Goal: Information Seeking & Learning: Learn about a topic

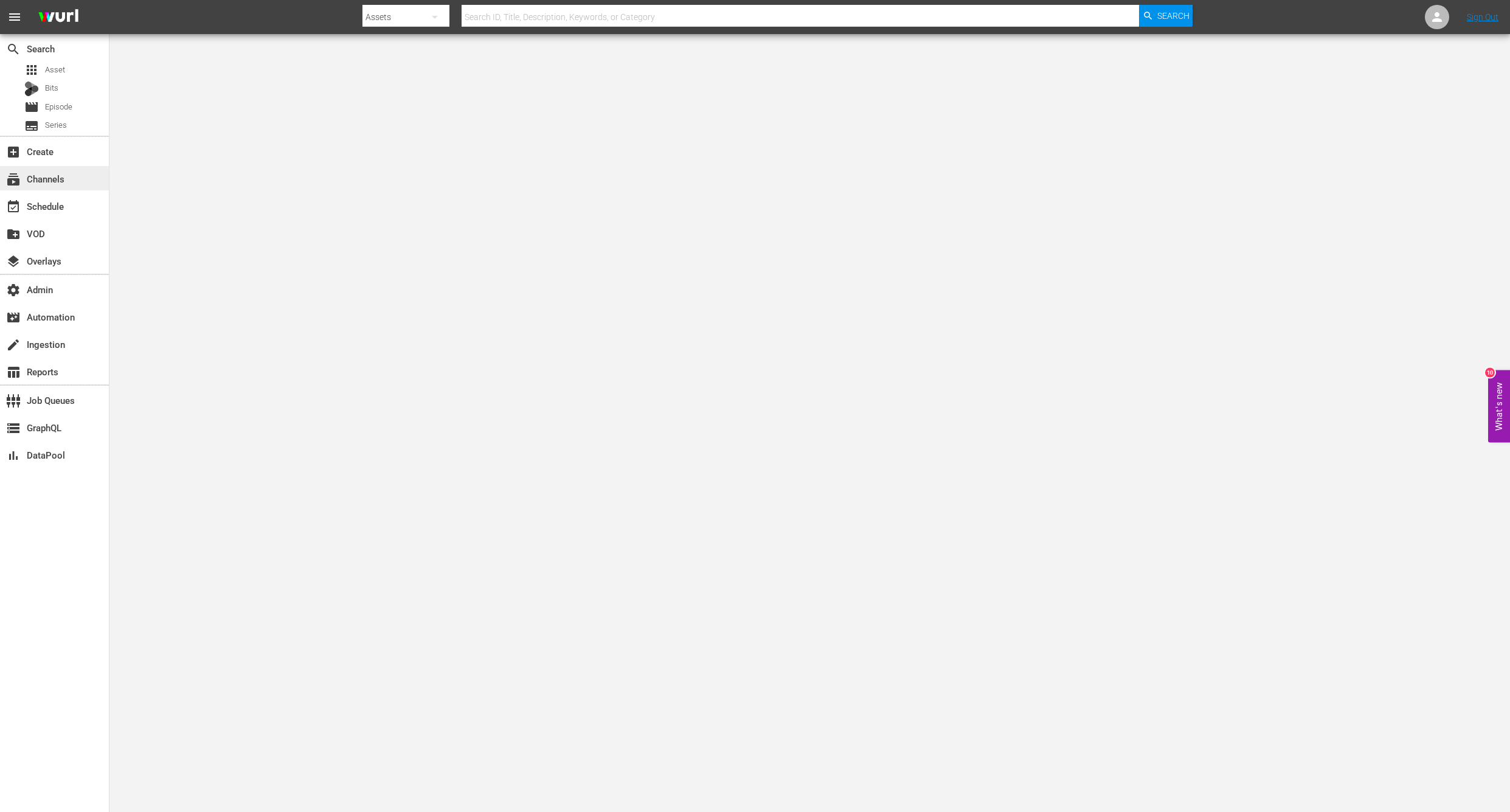
click at [38, 182] on div "subscriptions Channels" at bounding box center [34, 177] width 68 height 11
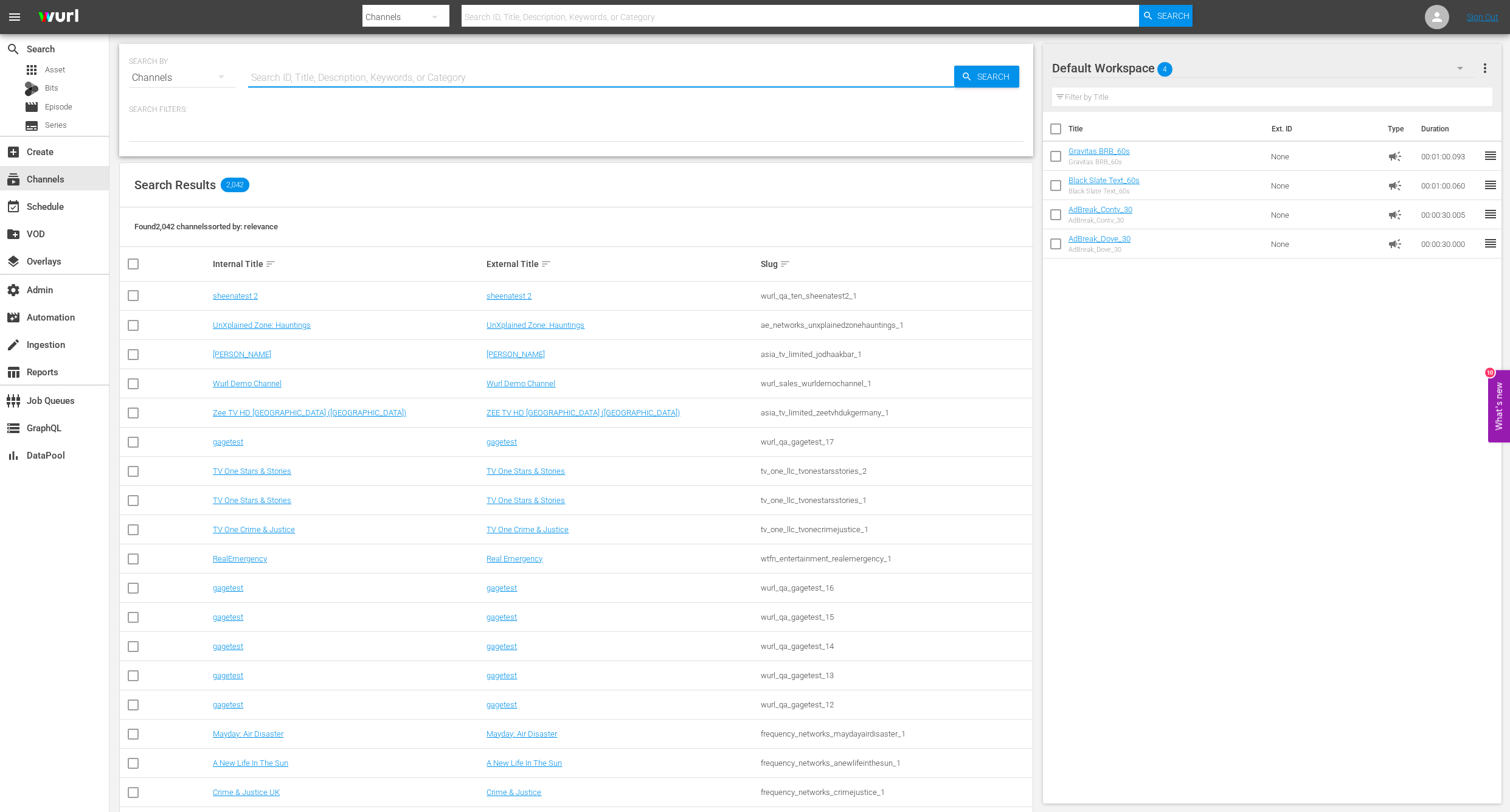
click at [317, 88] on input "text" at bounding box center [601, 78] width 706 height 29
type input "romkom"
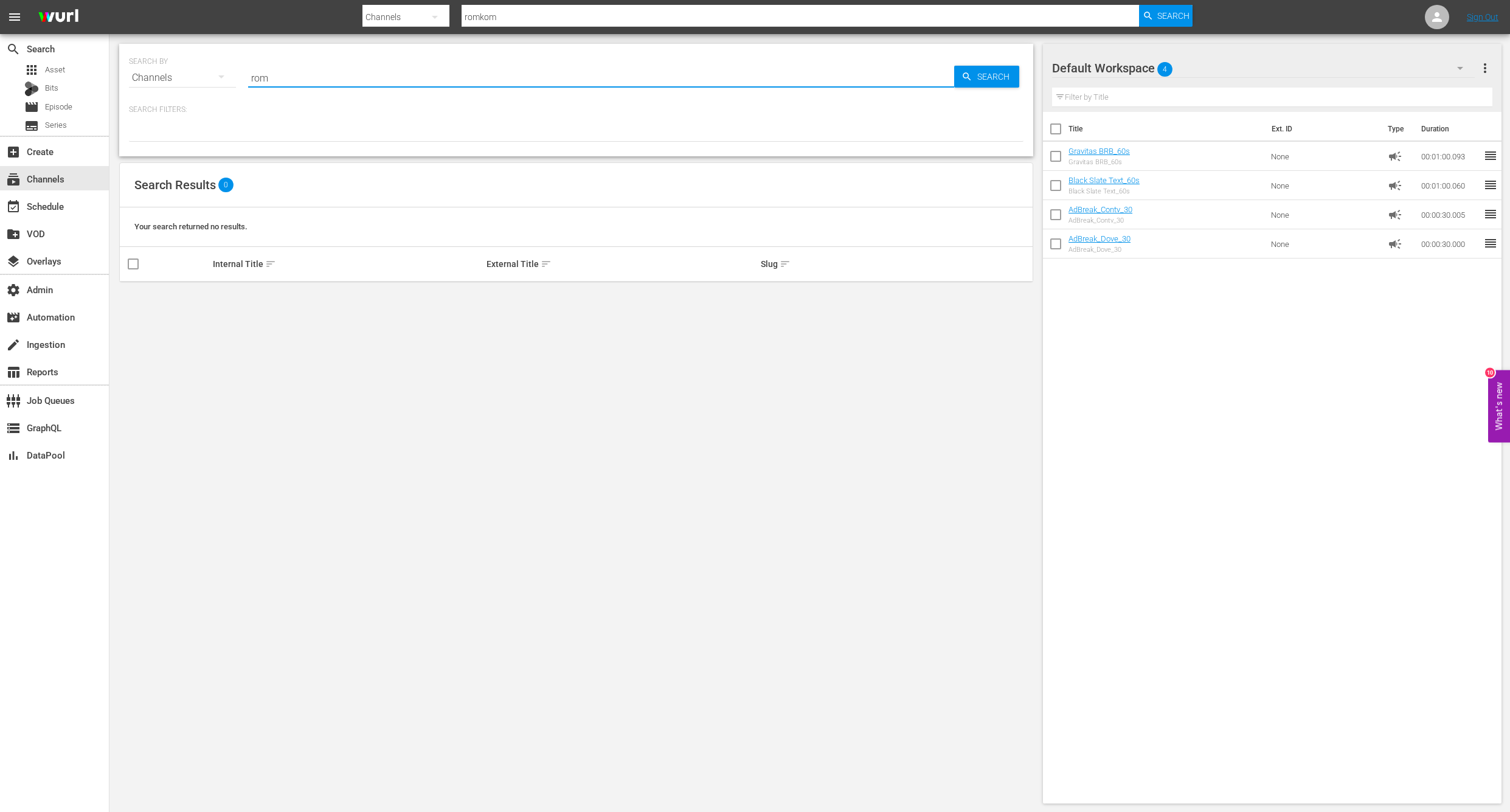
type input "rom"
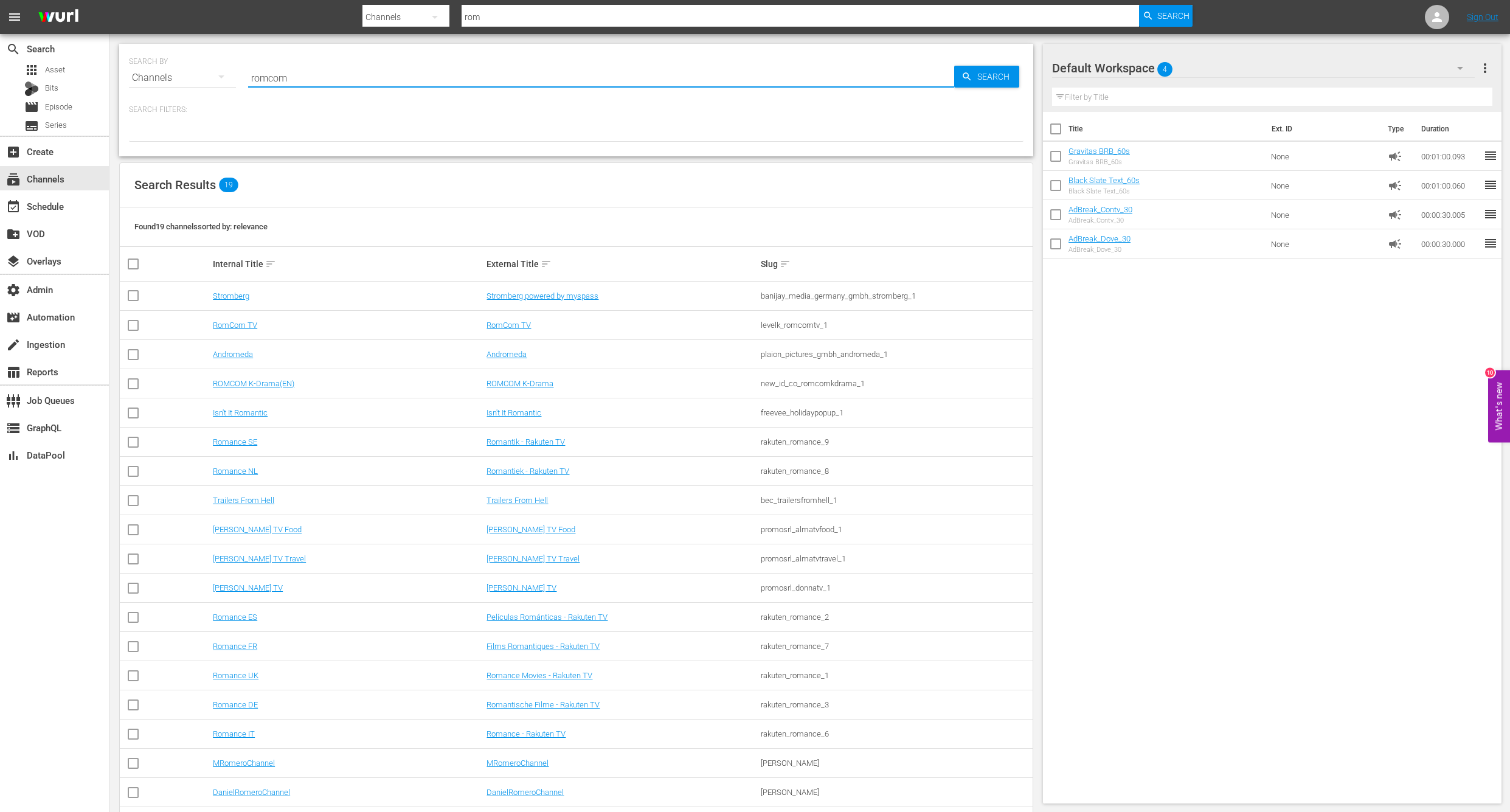
type input "romcom"
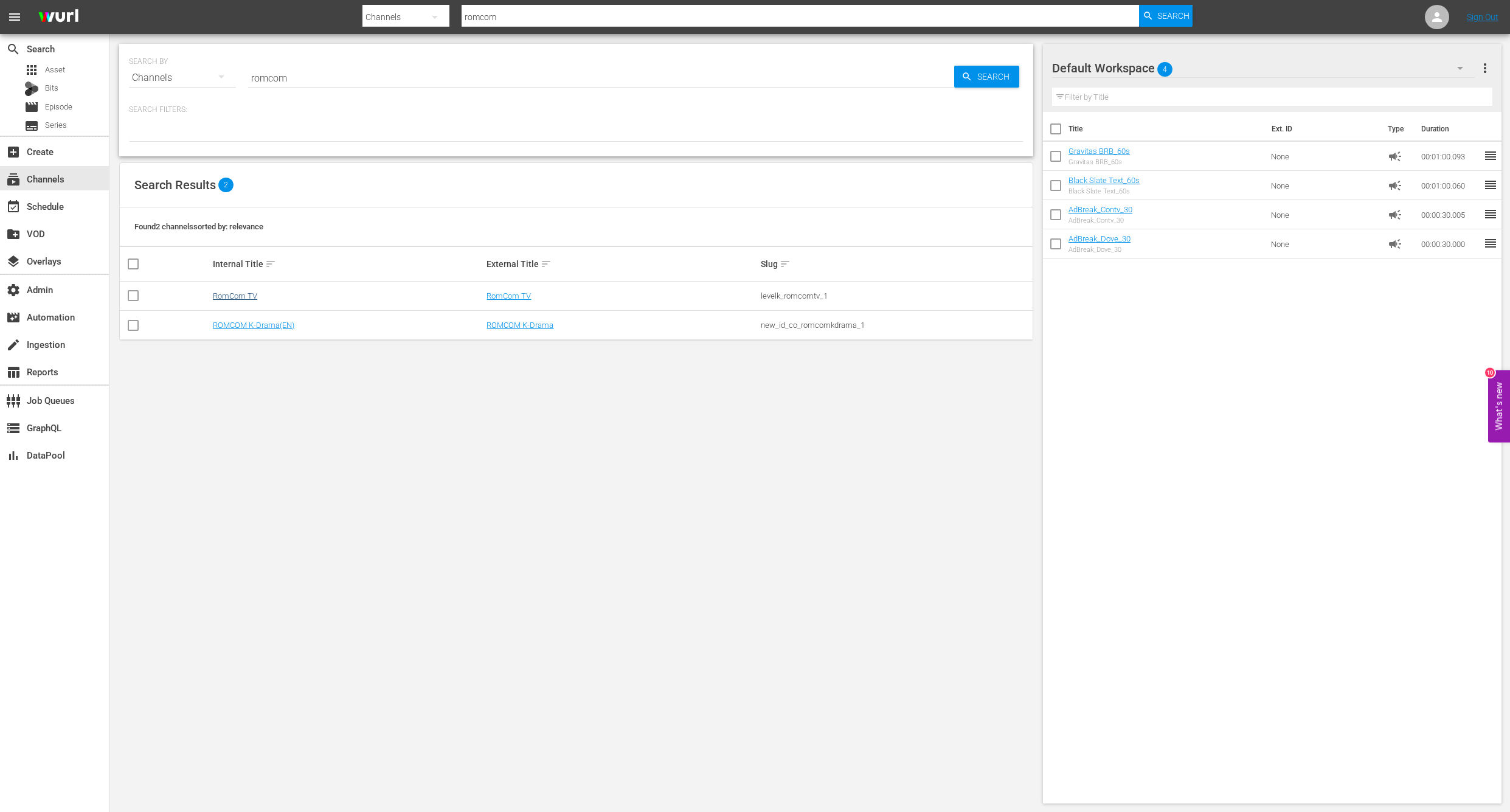
click at [213, 297] on link "RomCom TV" at bounding box center [235, 296] width 44 height 9
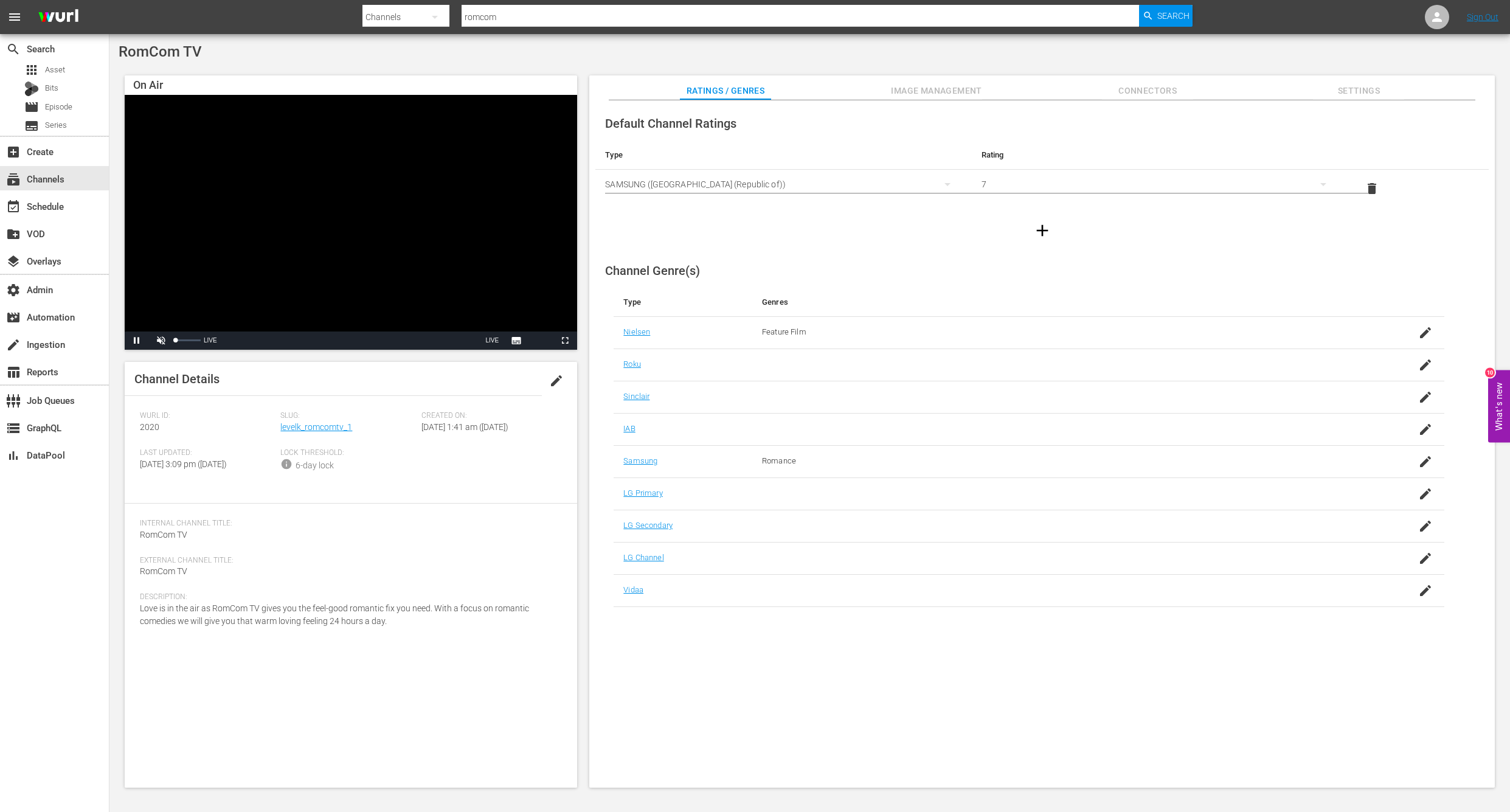
click at [161, 341] on span "Video Player" at bounding box center [161, 341] width 0 height 0
click at [38, 203] on div "event_available Schedule" at bounding box center [34, 204] width 68 height 11
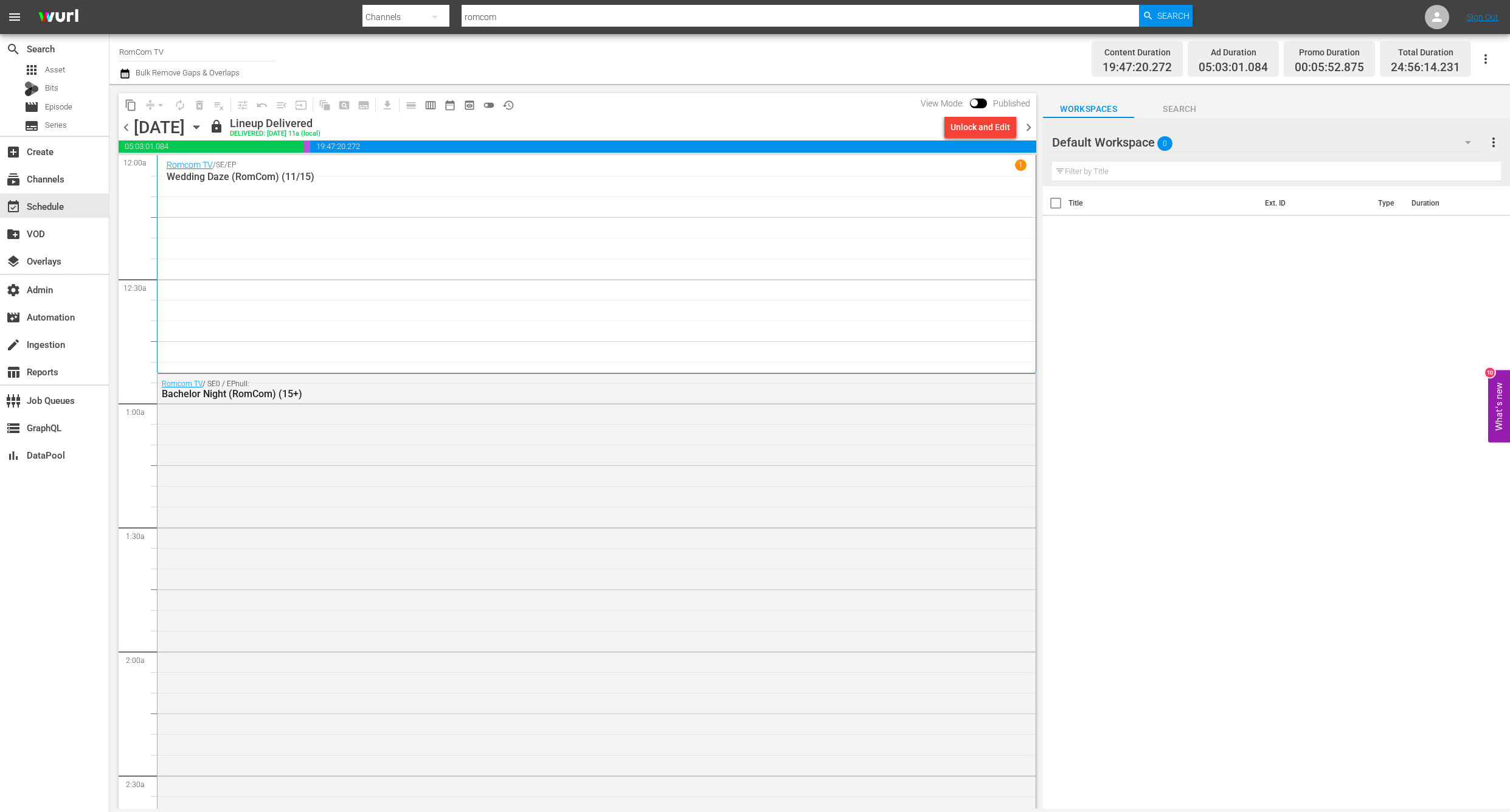
click at [379, 337] on div "Romcom TV / SE / EP 1 Wedding Daze (RomCom) (11/15)" at bounding box center [596, 264] width 860 height 209
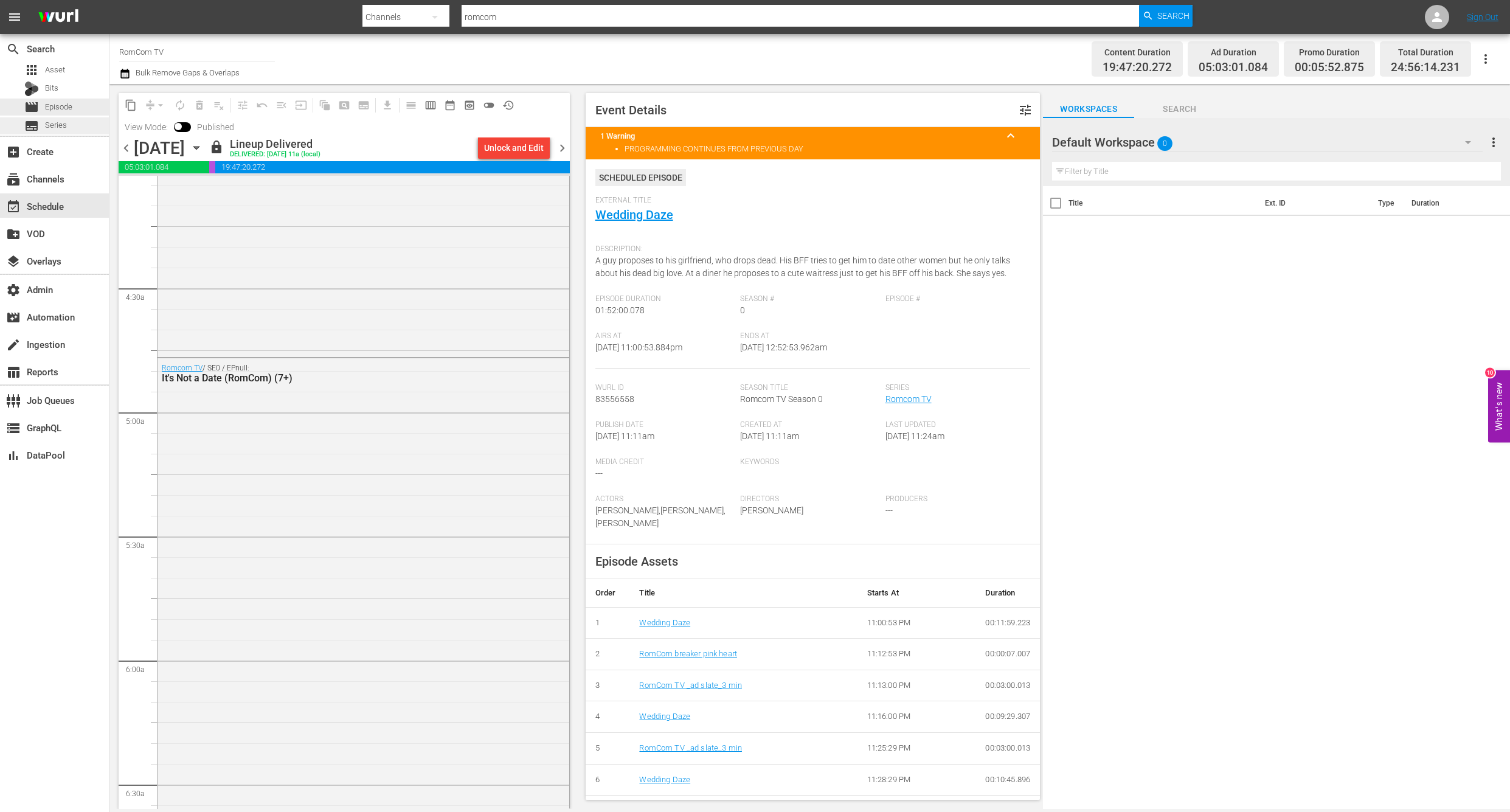
scroll to position [994, 0]
click at [615, 399] on span "83556558" at bounding box center [615, 398] width 39 height 9
copy span "83556558"
click at [724, 379] on div "Scheduled Episode External Title Wedding Daze Description: A guy proposes to hi…" at bounding box center [813, 356] width 435 height 375
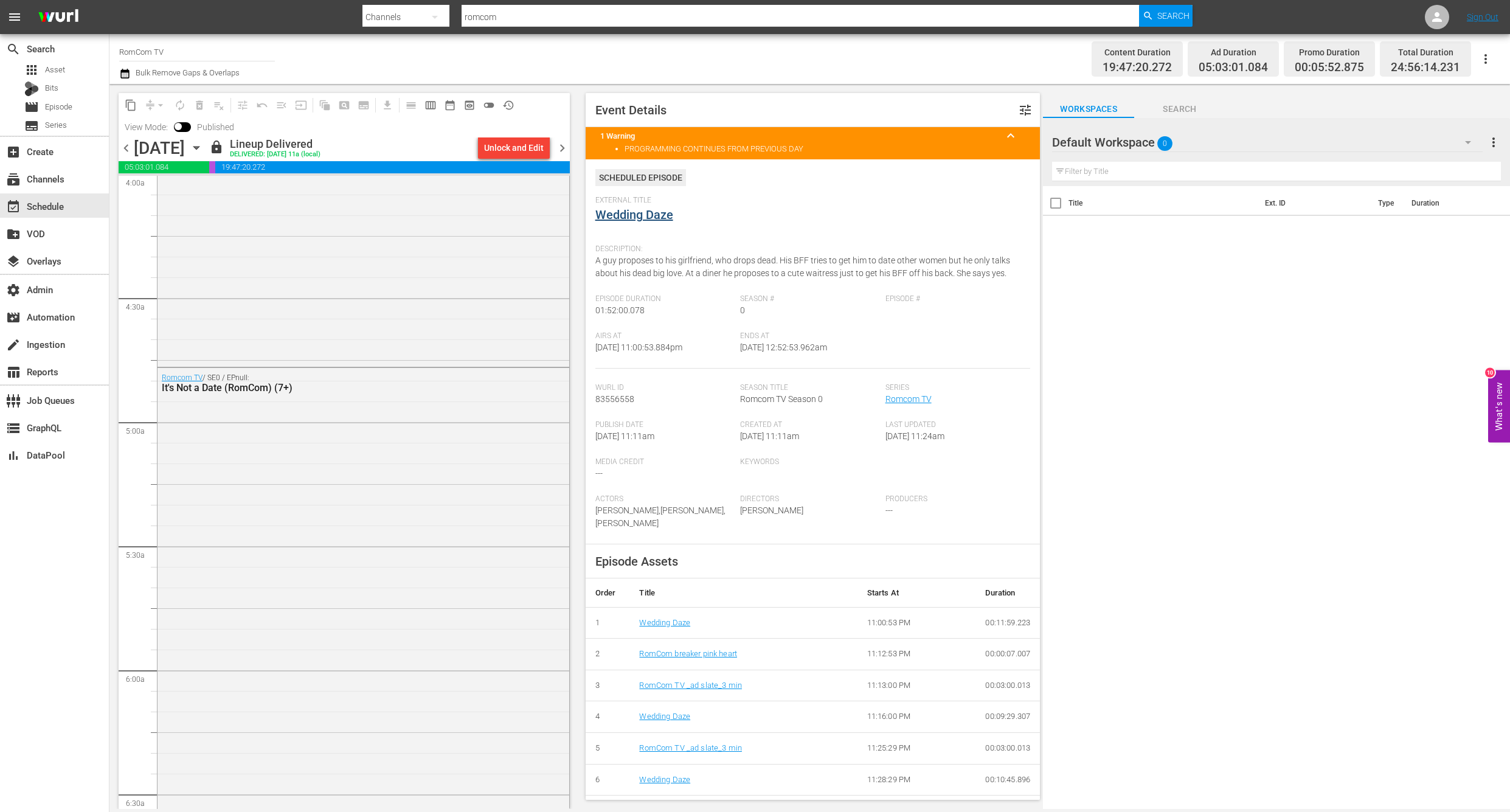
click at [616, 216] on link "Wedding Daze" at bounding box center [634, 215] width 78 height 15
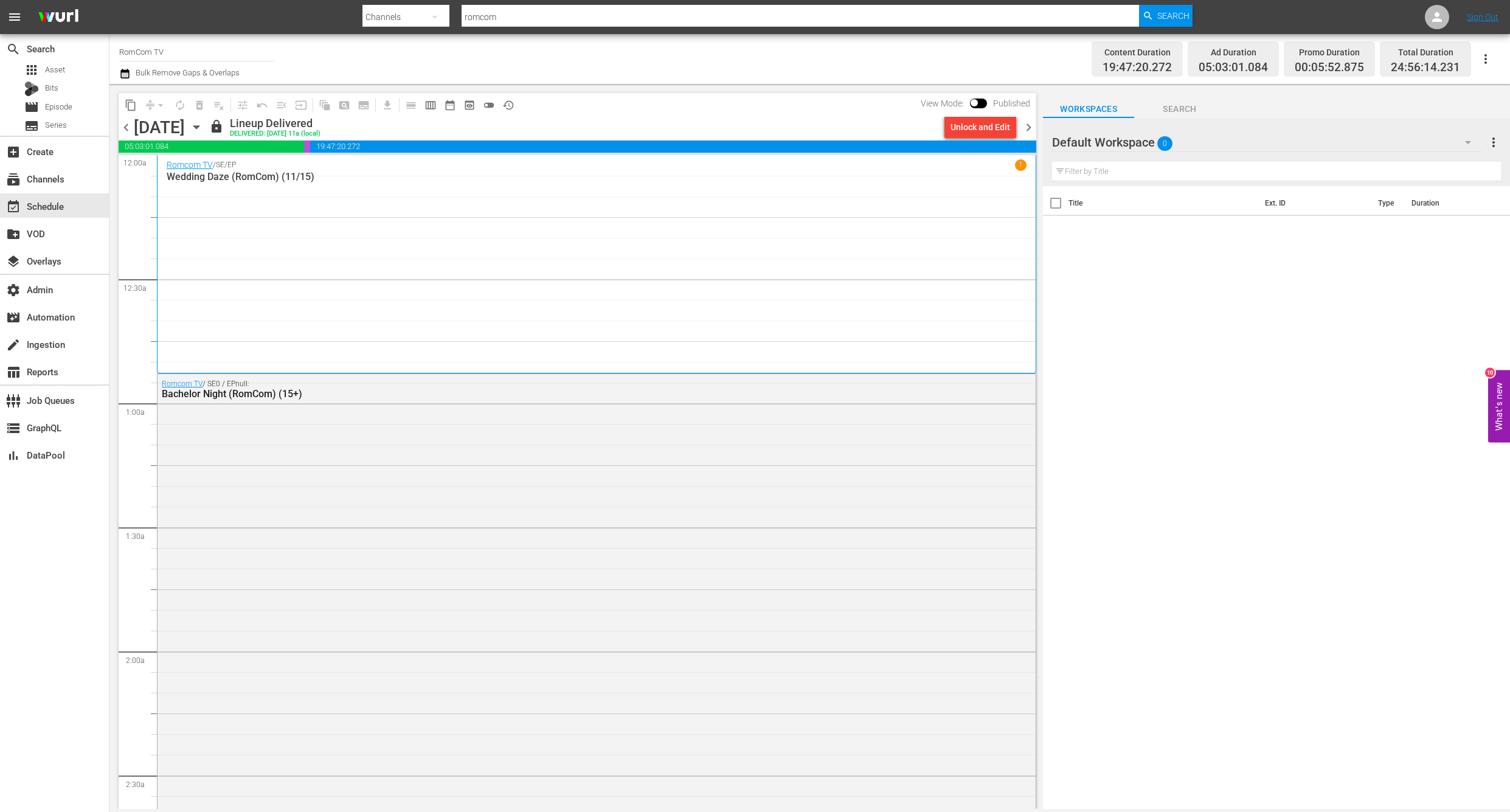
click at [606, 290] on div "Romcom TV / SE / EP 1 Wedding Daze (RomCom) (11/15)" at bounding box center [596, 264] width 860 height 209
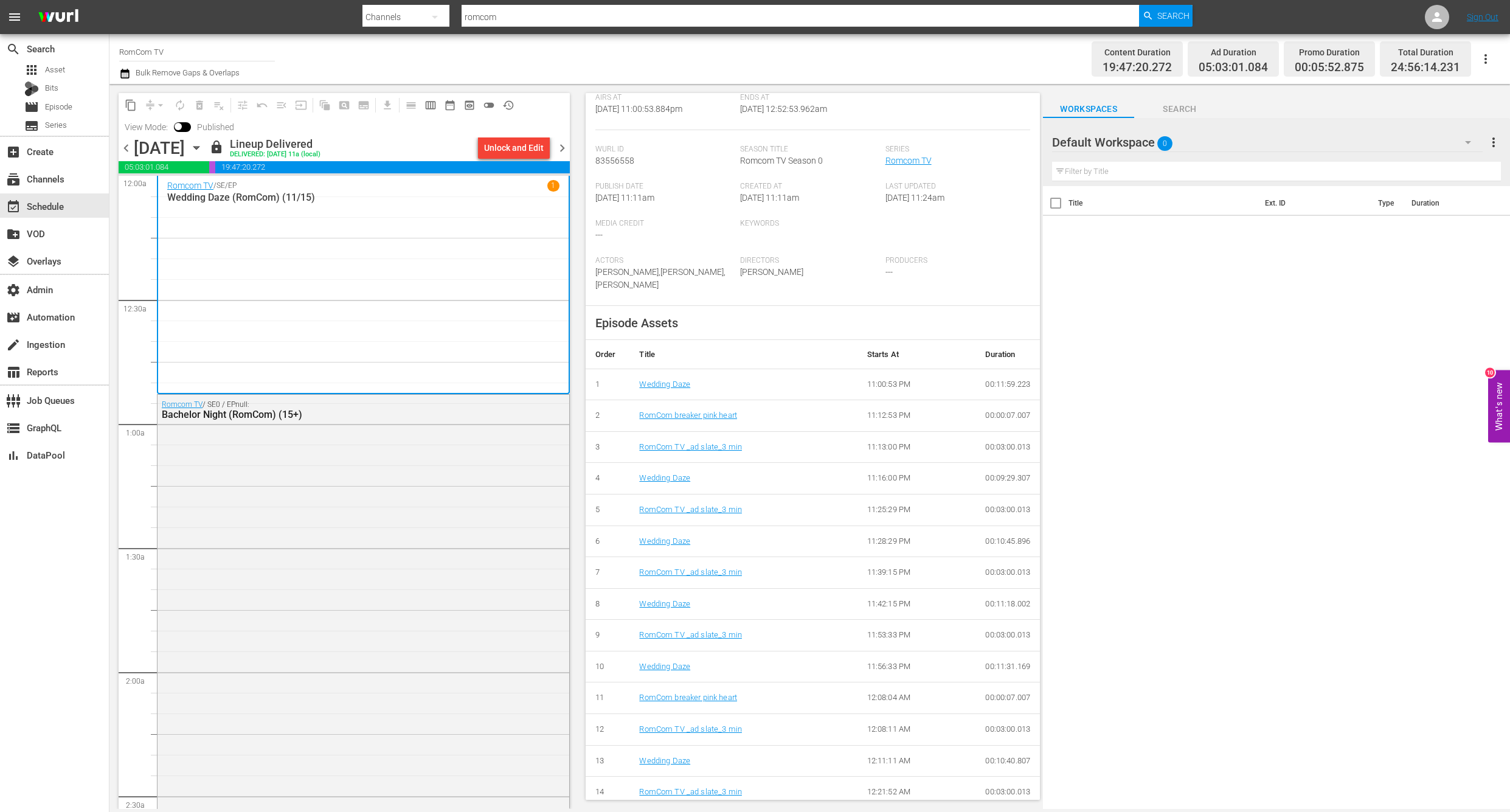
scroll to position [238, 0]
click at [670, 380] on link "Wedding Daze" at bounding box center [664, 384] width 51 height 9
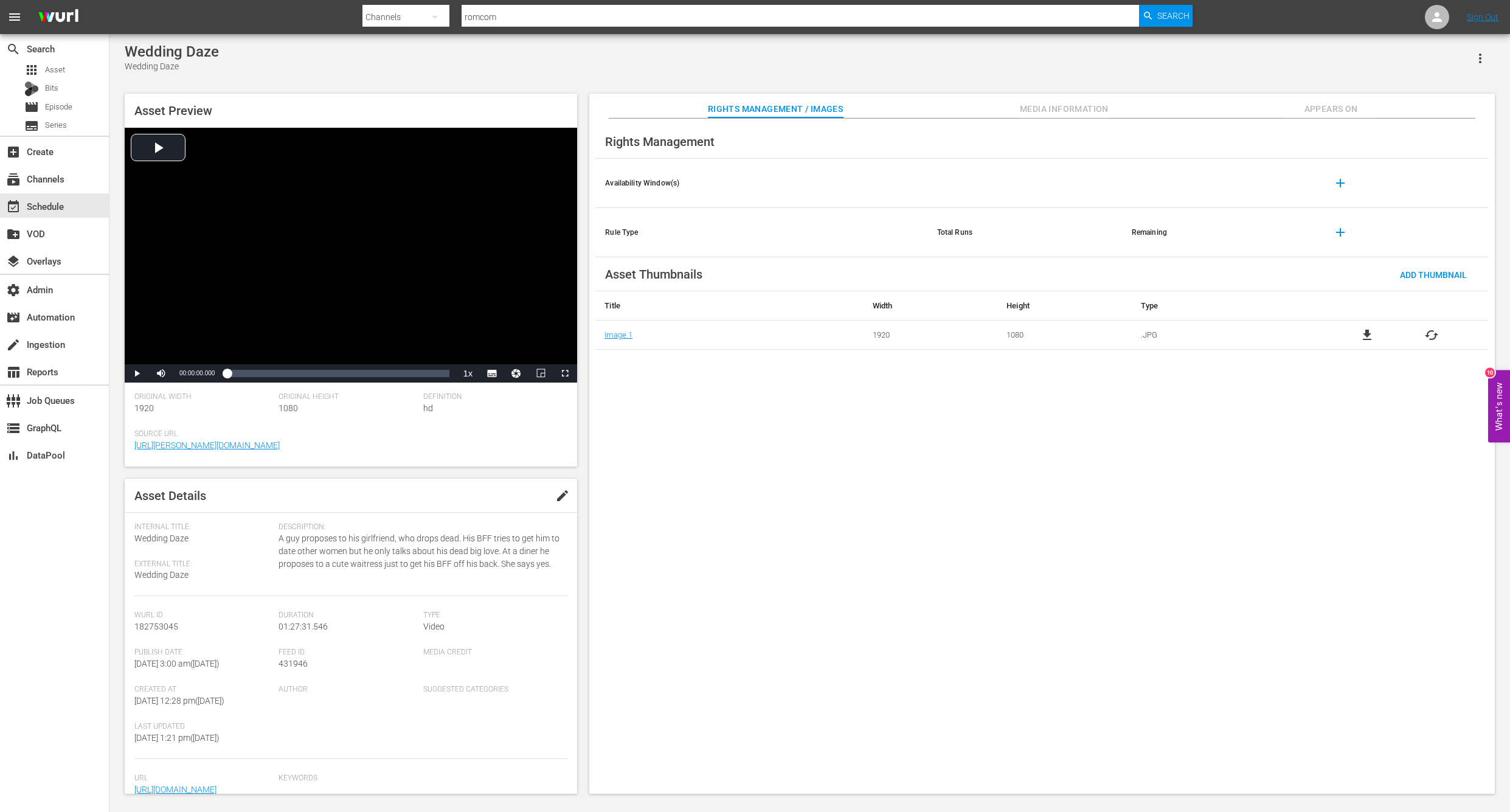
click at [156, 627] on span "182753045" at bounding box center [156, 626] width 44 height 9
copy span "182753045"
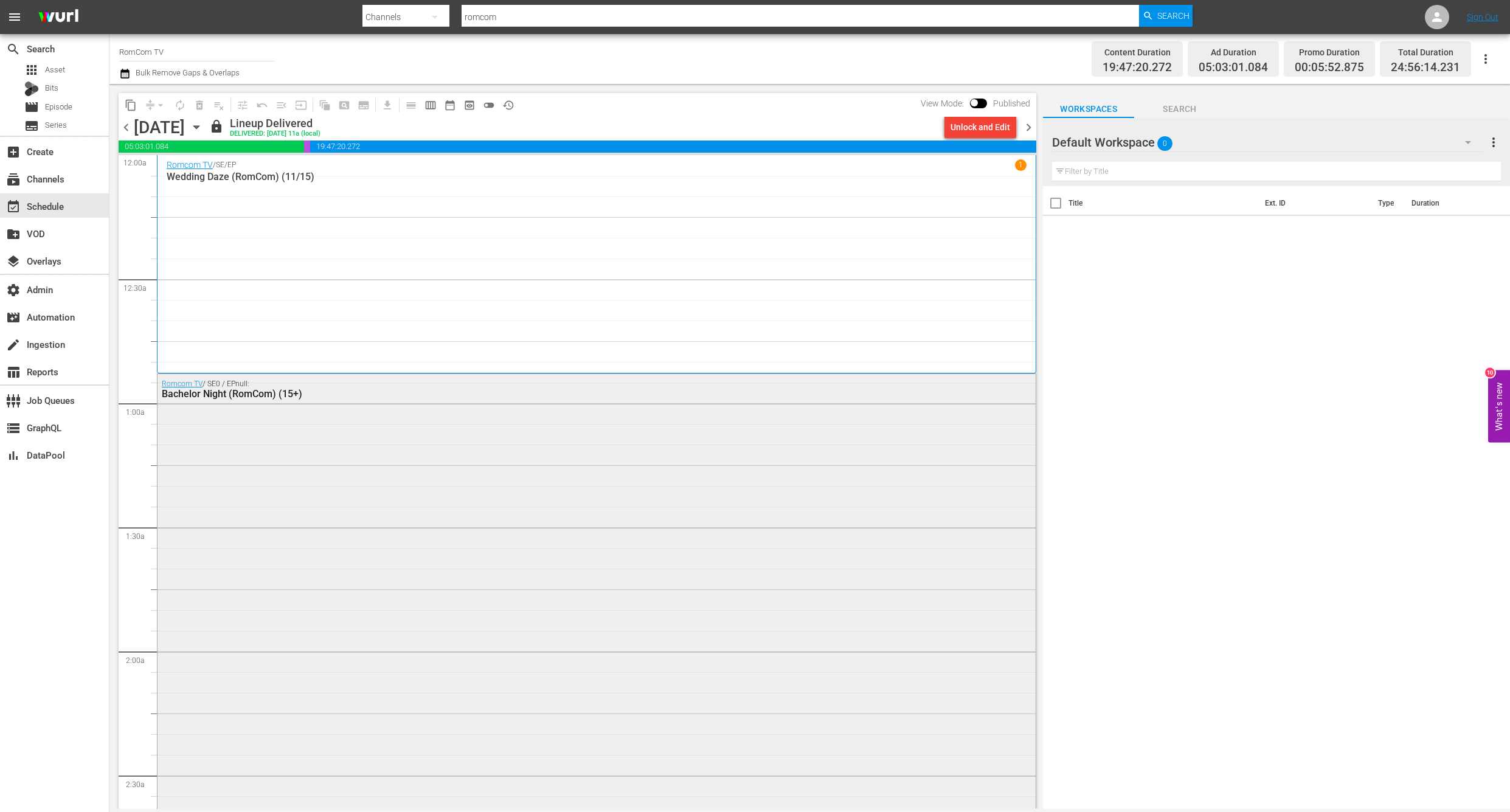
click at [288, 498] on div "Romcom TV / SE0 / EPnull: Bachelor Night (RomCom) (15+)" at bounding box center [597, 594] width 878 height 439
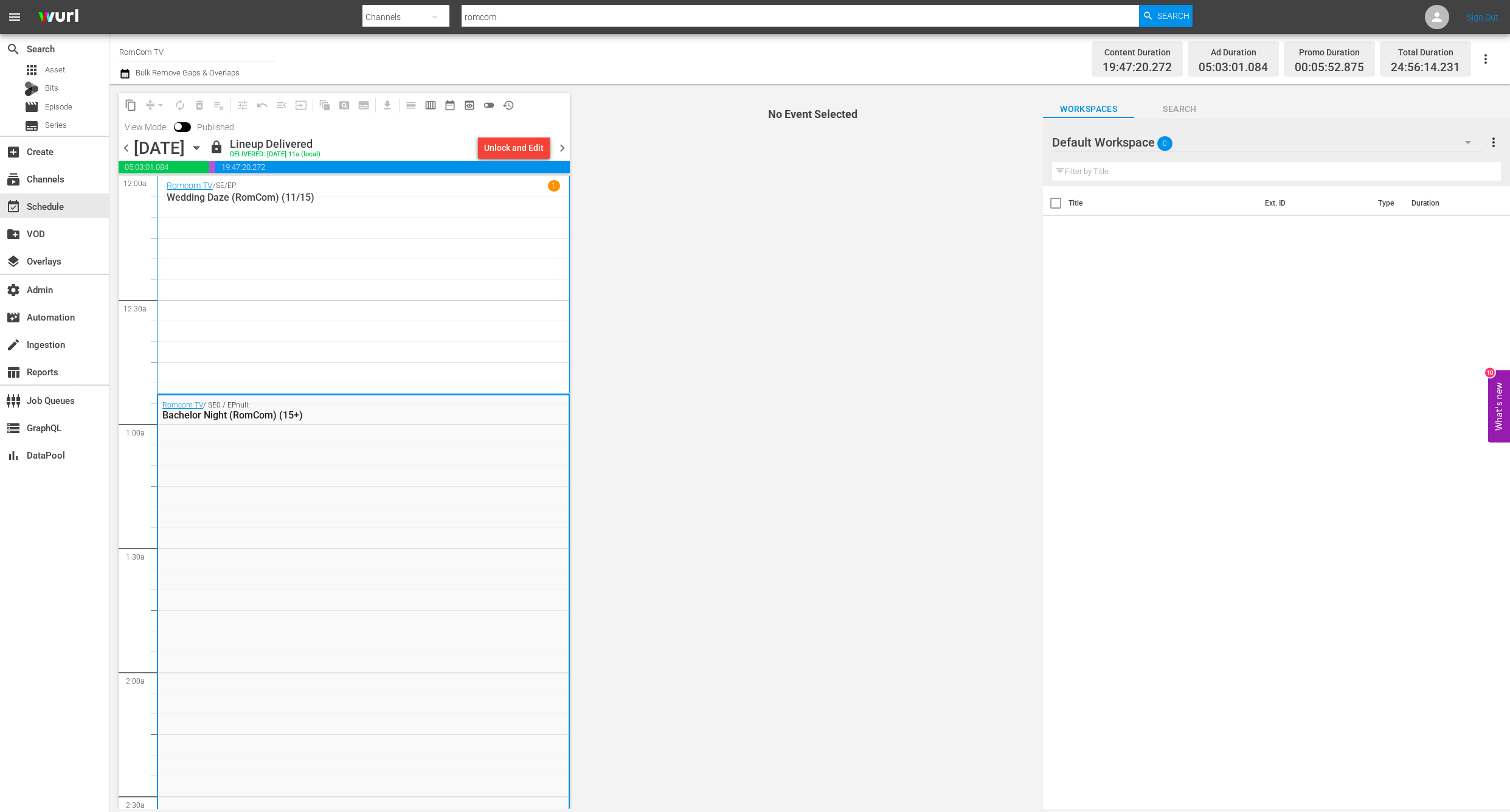
scroll to position [1, 0]
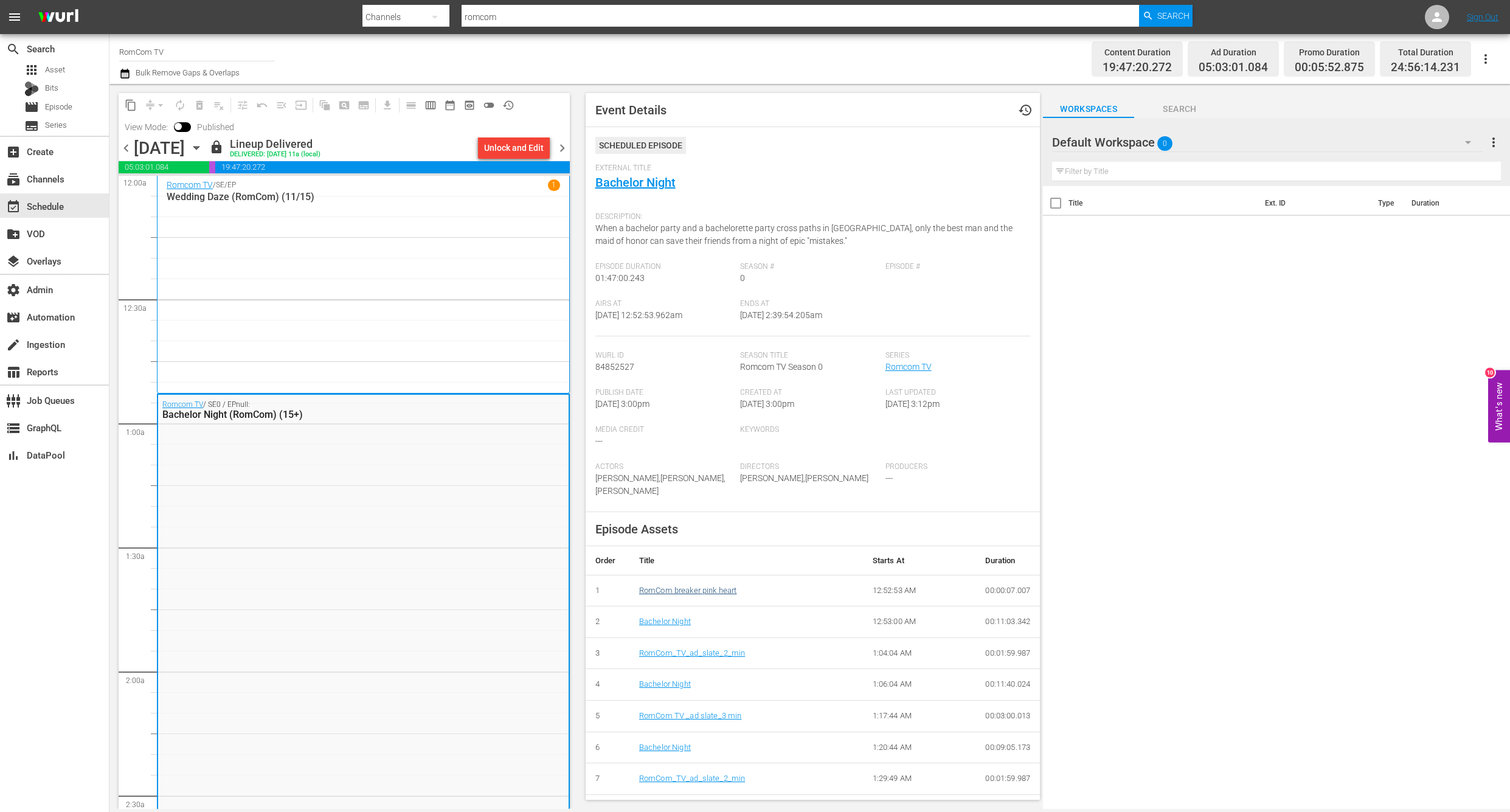
click at [662, 585] on link "RomCom breaker pink heart" at bounding box center [688, 590] width 97 height 9
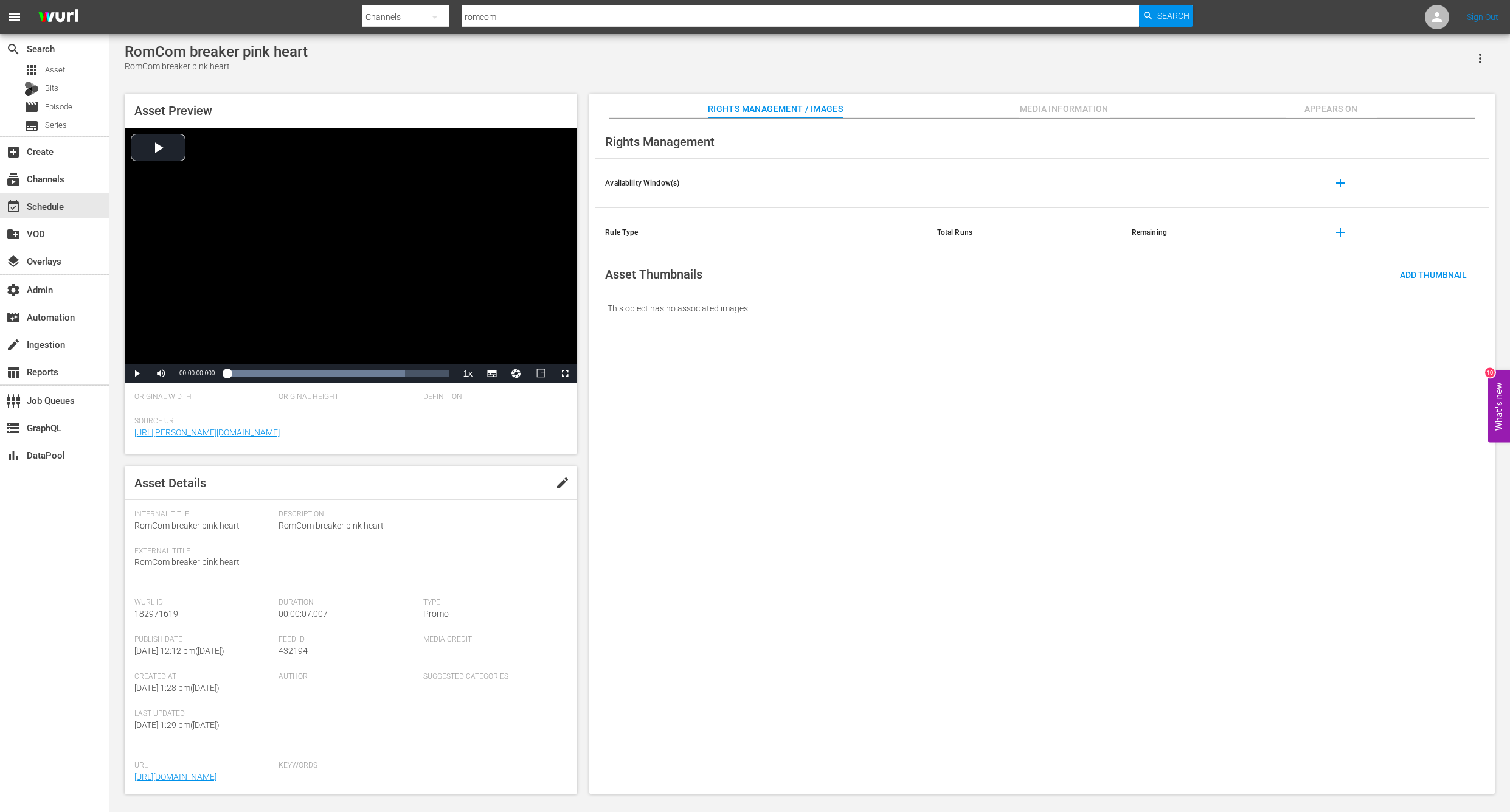
click at [148, 611] on span "182971619" at bounding box center [156, 613] width 44 height 9
copy span "182971619"
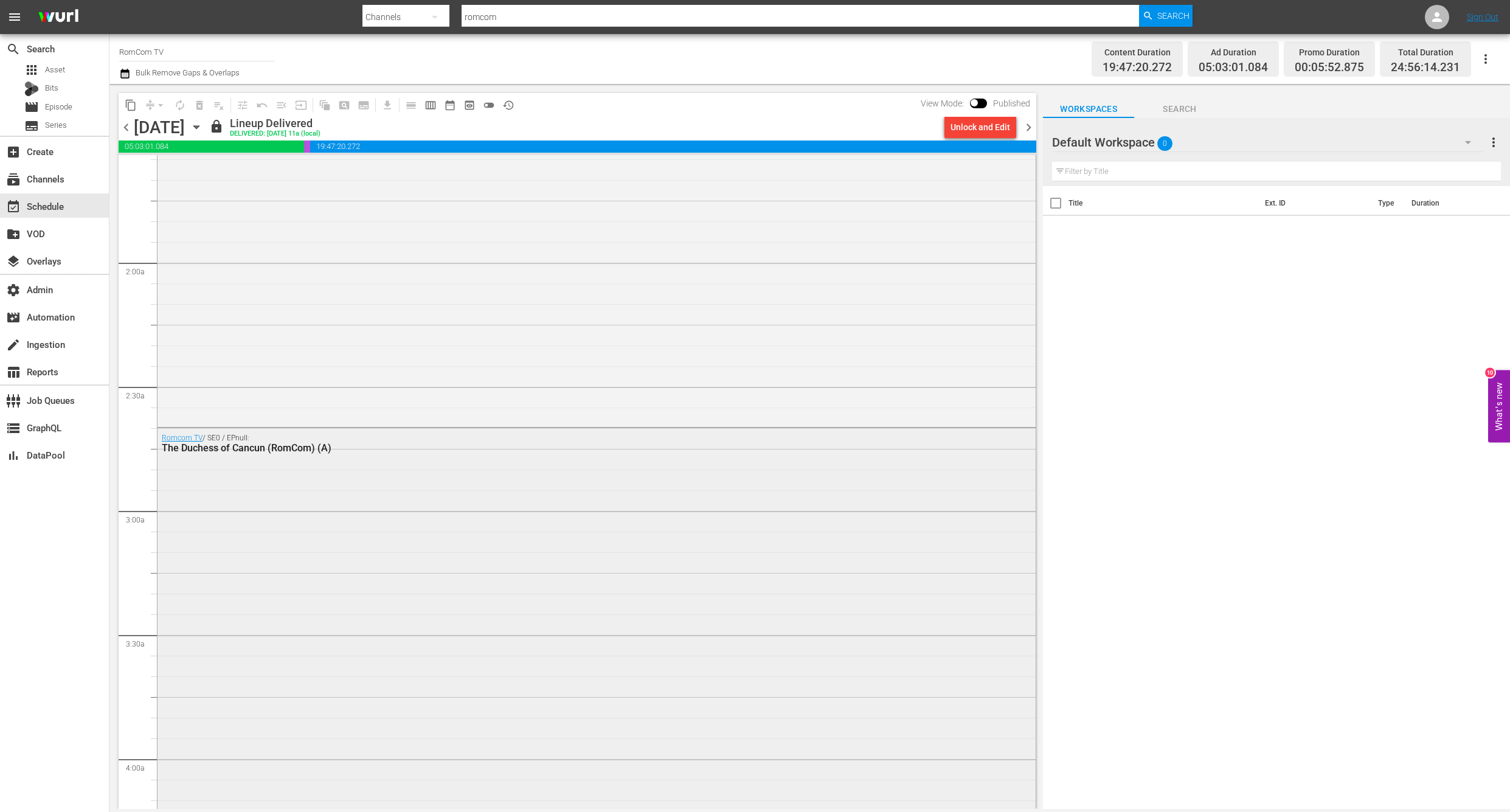
scroll to position [393, 0]
click at [343, 504] on div "Romcom TV / SE0 / EPnull: The Duchess of Cancun (RomCom) (A)" at bounding box center [597, 685] width 878 height 522
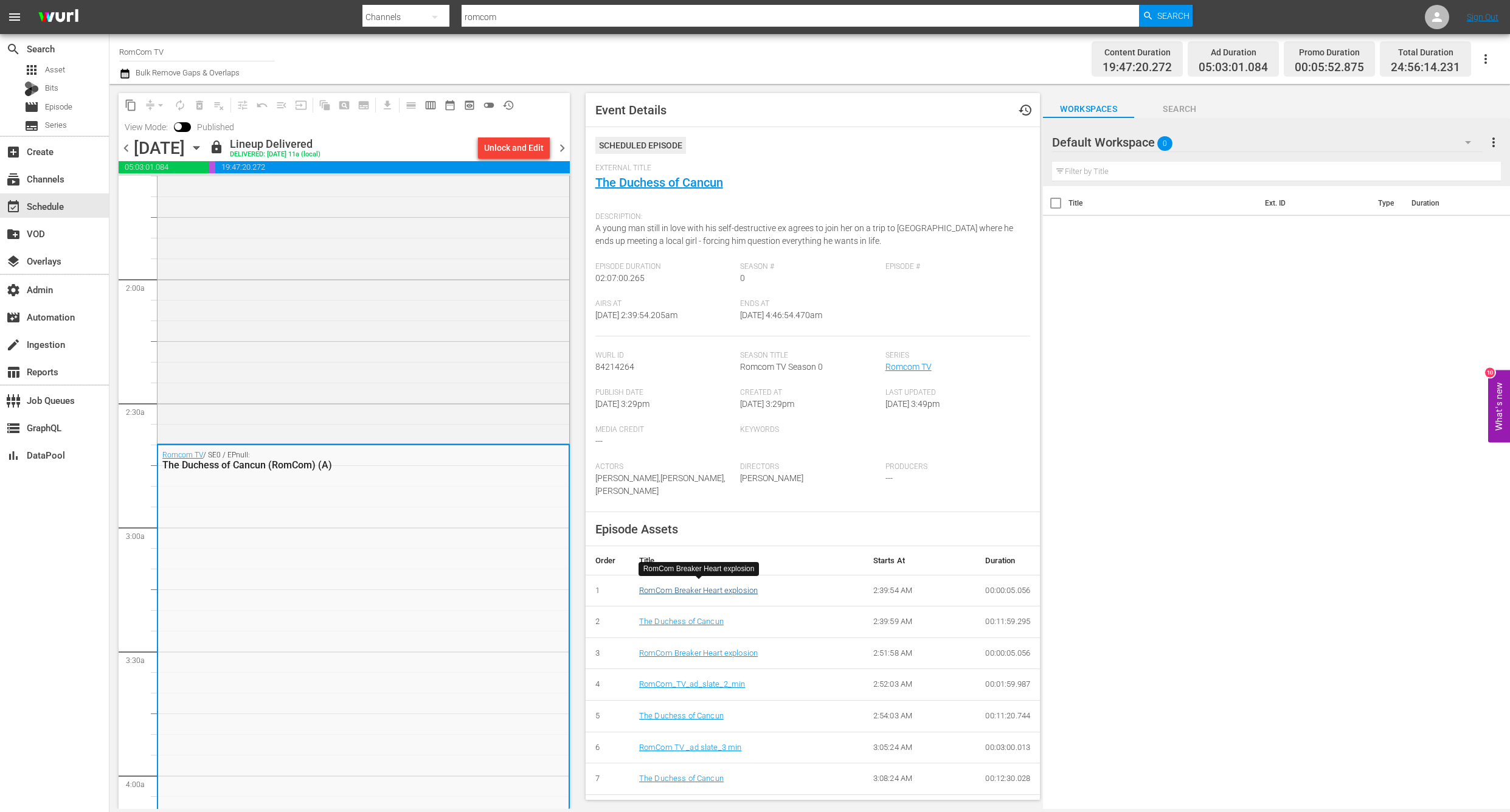
click at [695, 585] on link "RomCom Breaker Heart explosion" at bounding box center [699, 590] width 119 height 9
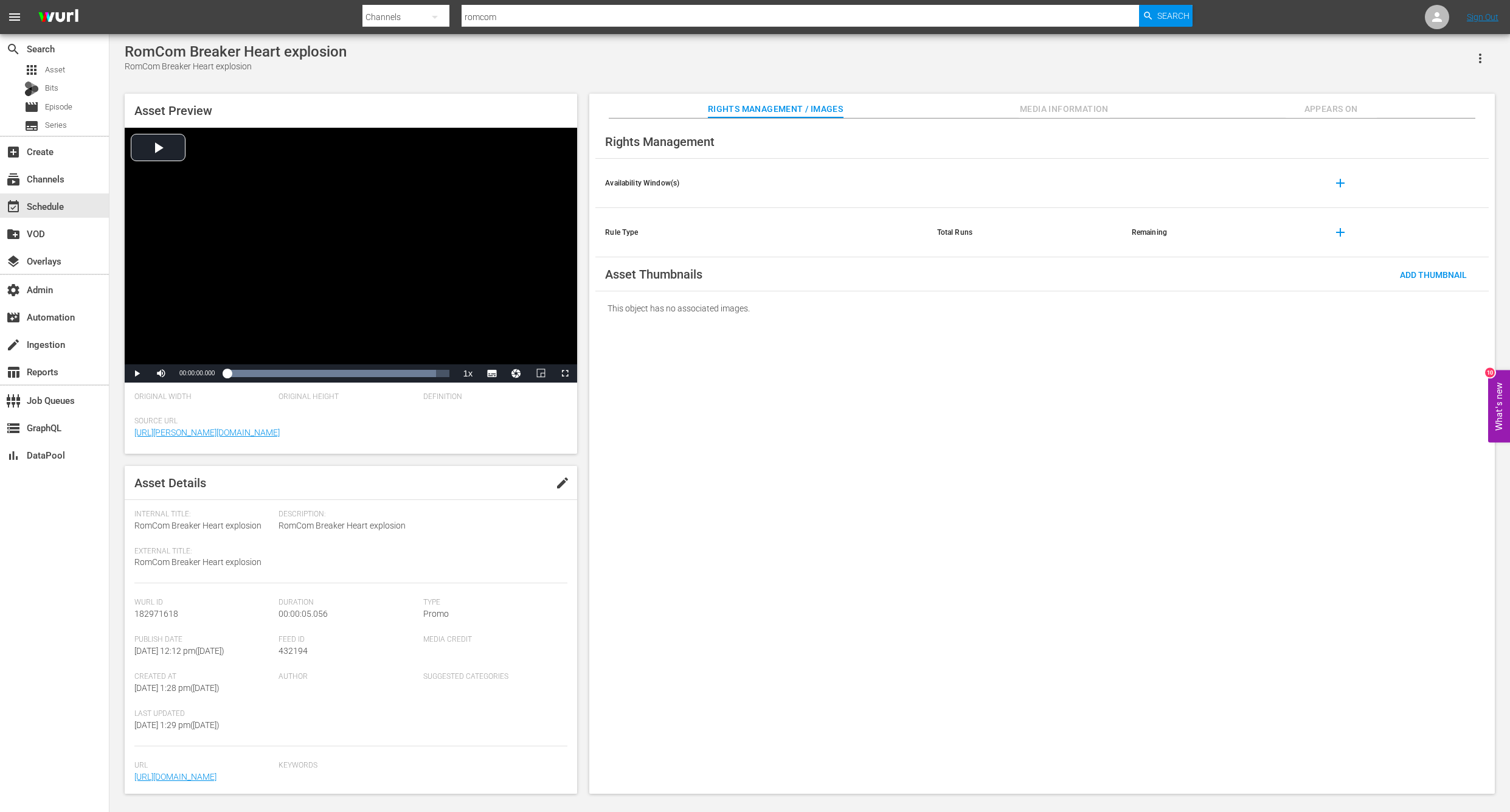
click at [159, 611] on span "182971618" at bounding box center [156, 613] width 44 height 9
copy span "182971618"
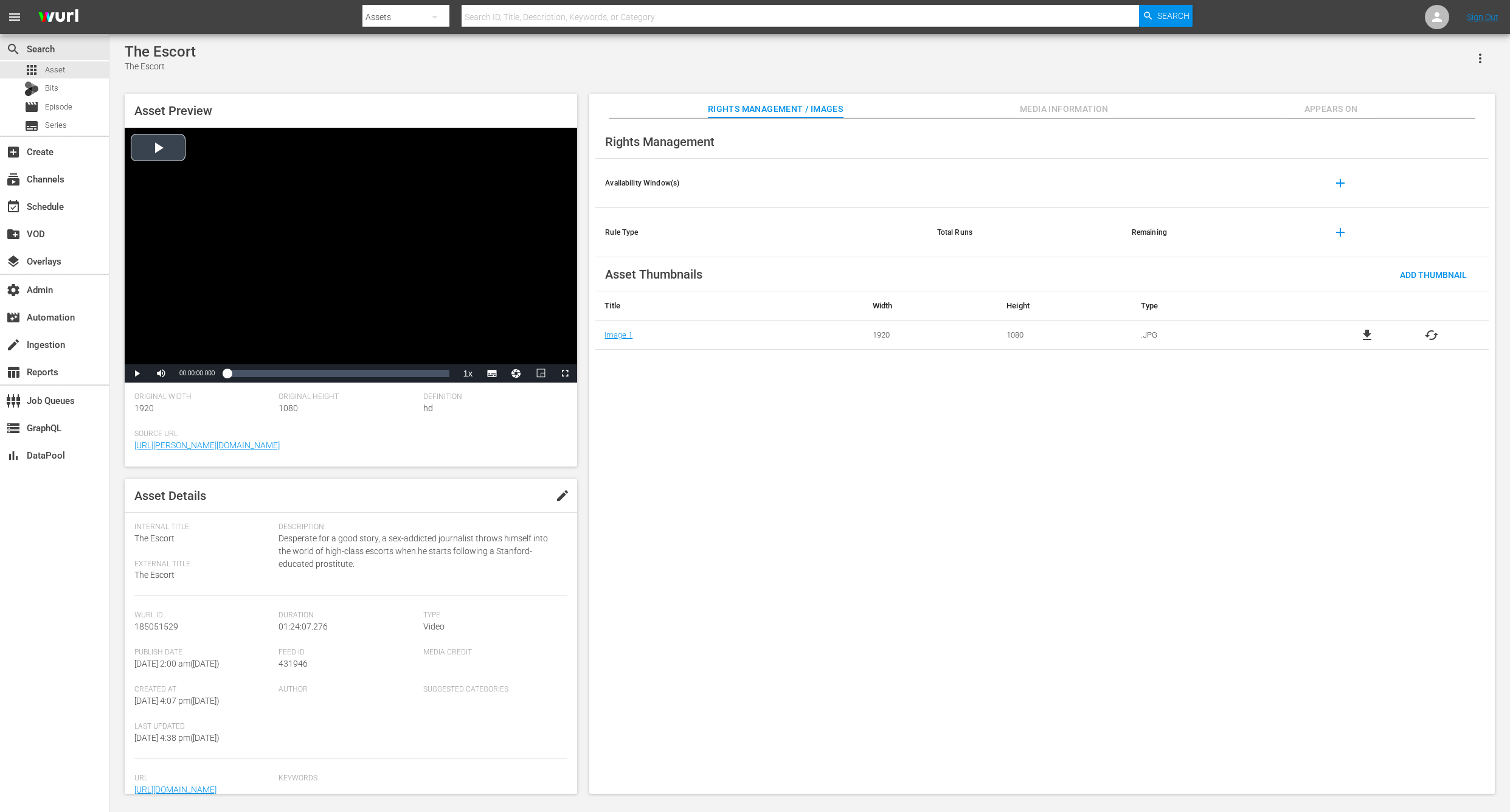
click at [137, 374] on span "Video Player" at bounding box center [137, 374] width 0 height 0
click at [1106, 115] on span "Media Information" at bounding box center [1064, 109] width 91 height 15
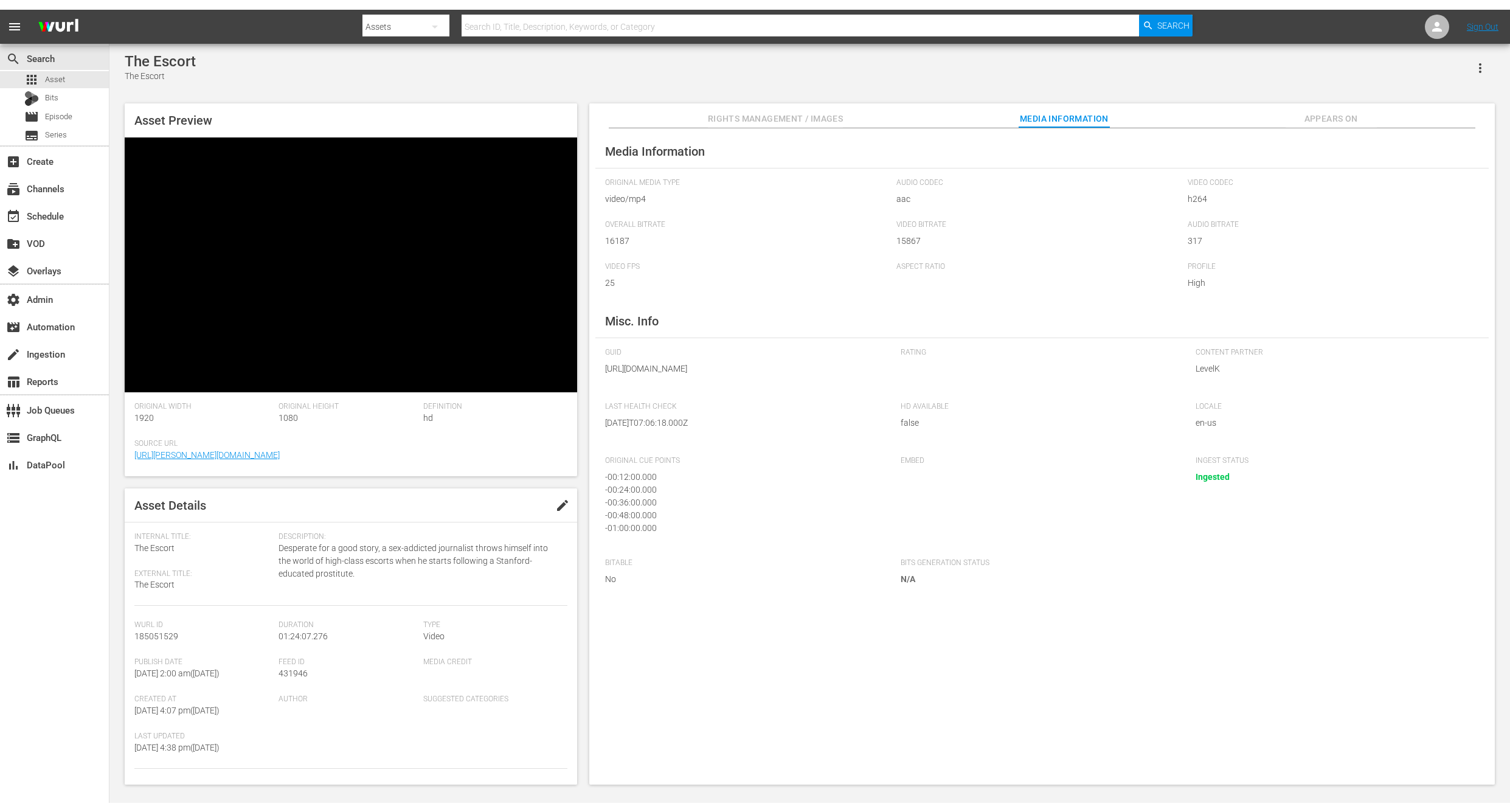
scroll to position [95, 0]
